Goal: Task Accomplishment & Management: Use online tool/utility

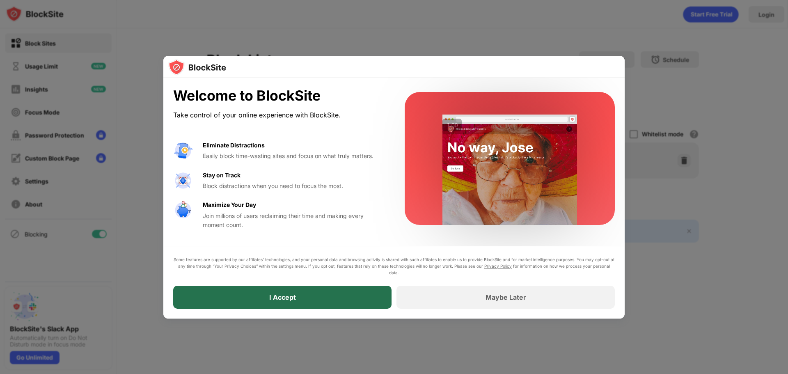
click at [353, 296] on div "I Accept" at bounding box center [282, 297] width 218 height 23
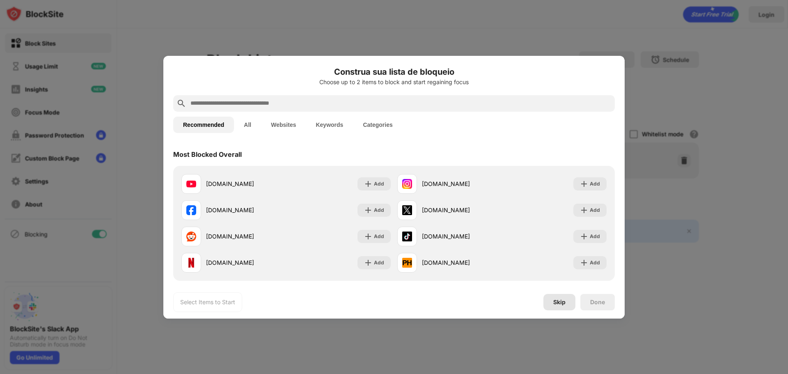
click at [563, 306] on div "Skip" at bounding box center [559, 302] width 32 height 16
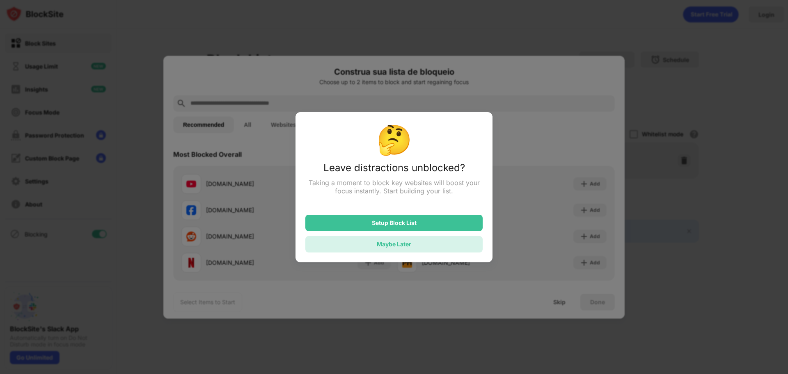
click at [452, 250] on div "Maybe Later" at bounding box center [393, 244] width 177 height 16
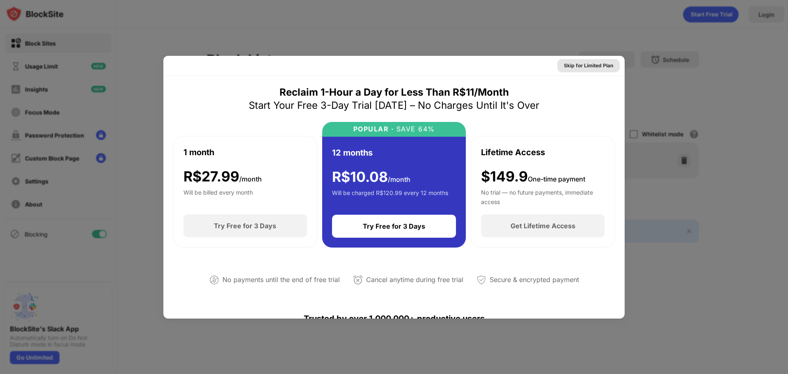
click at [582, 70] on div "Skip for Limited Plan" at bounding box center [588, 65] width 62 height 13
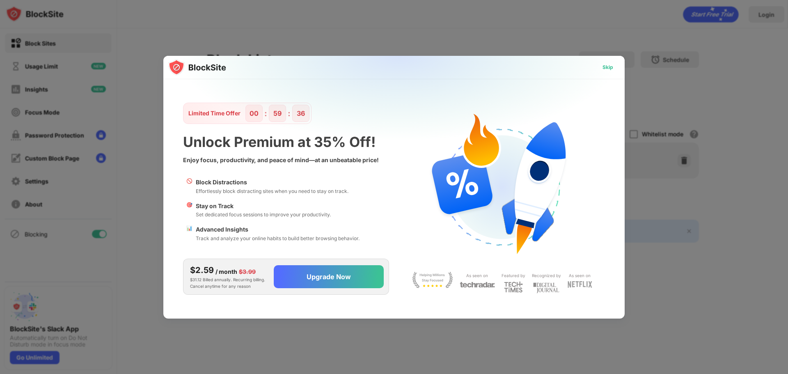
click at [604, 71] on div "Skip" at bounding box center [608, 67] width 11 height 8
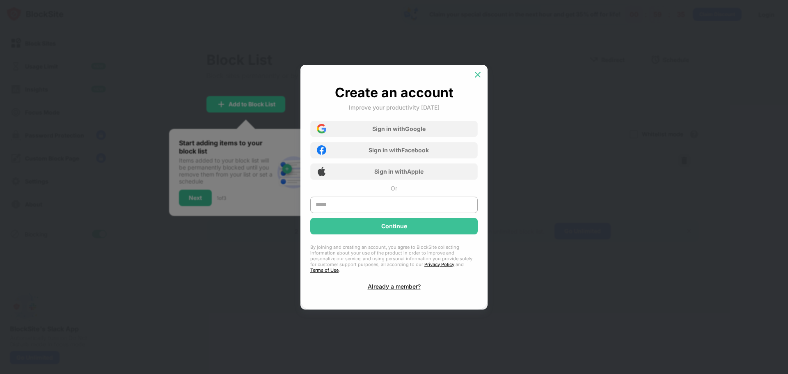
click at [474, 79] on img at bounding box center [478, 75] width 8 height 8
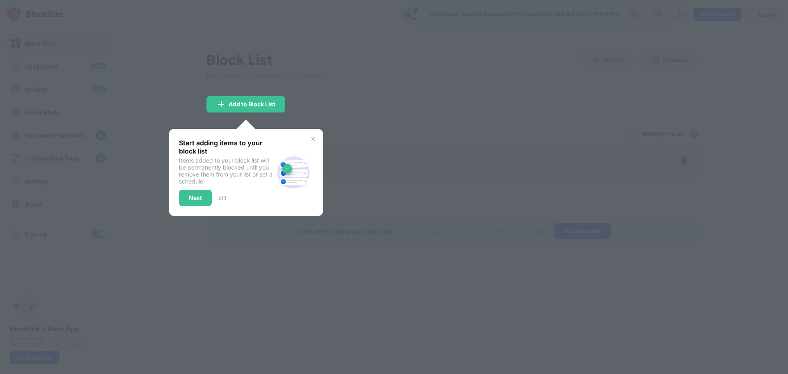
click at [316, 139] on img at bounding box center [313, 138] width 7 height 7
